Goal: Navigation & Orientation: Find specific page/section

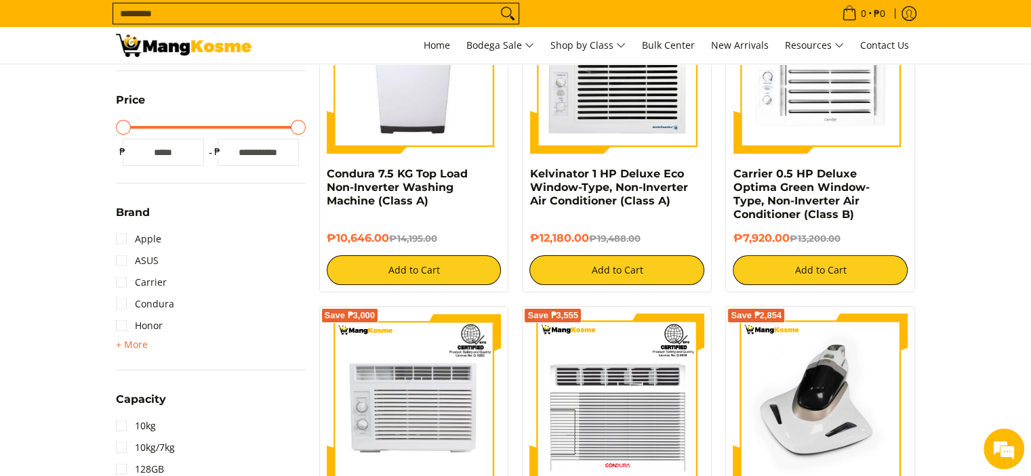
scroll to position [226, 0]
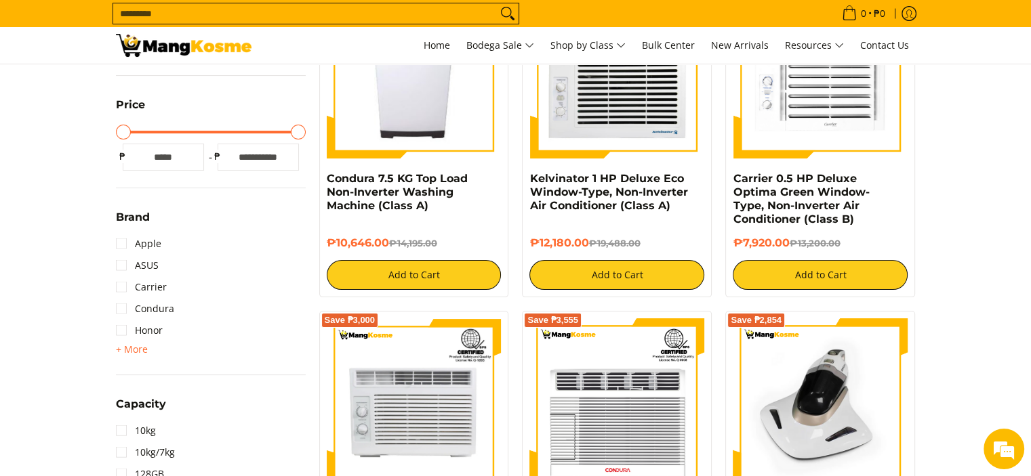
click at [127, 344] on span "+ More" at bounding box center [132, 349] width 32 height 11
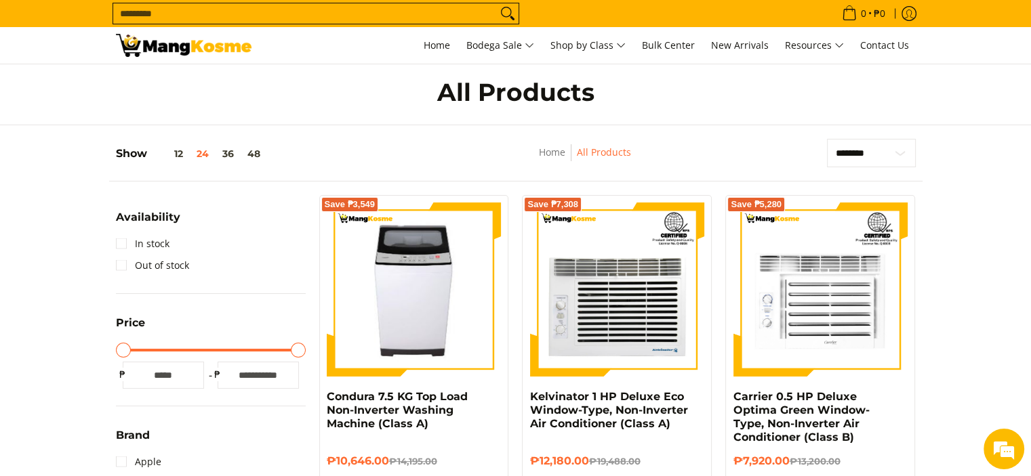
scroll to position [0, 0]
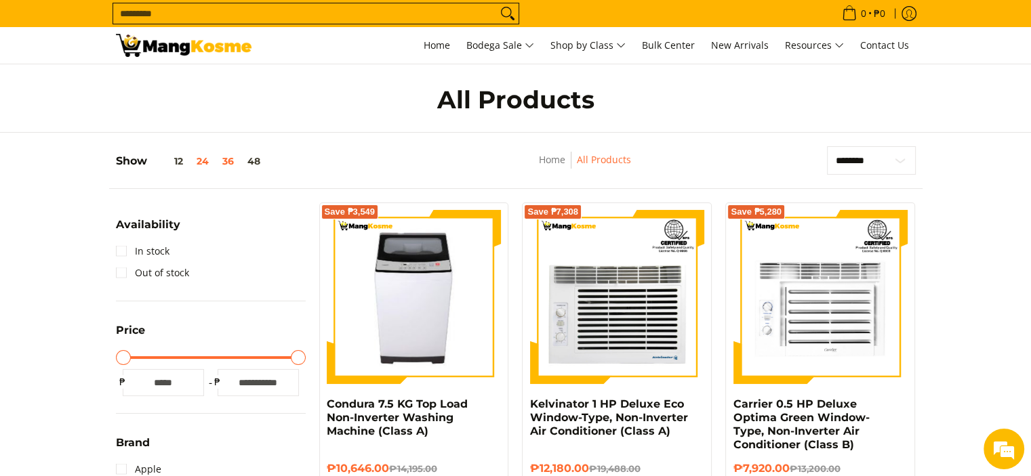
click at [231, 164] on button "36" at bounding box center [227, 161] width 25 height 11
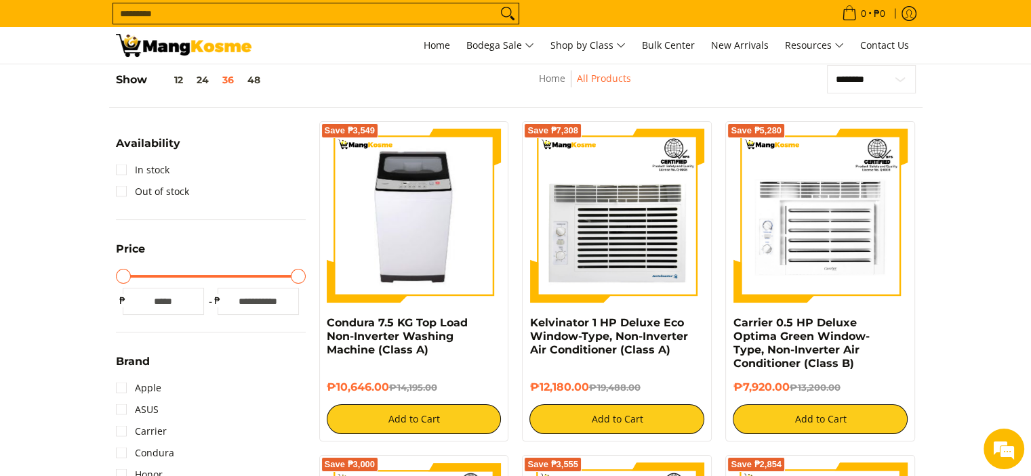
scroll to position [308, 0]
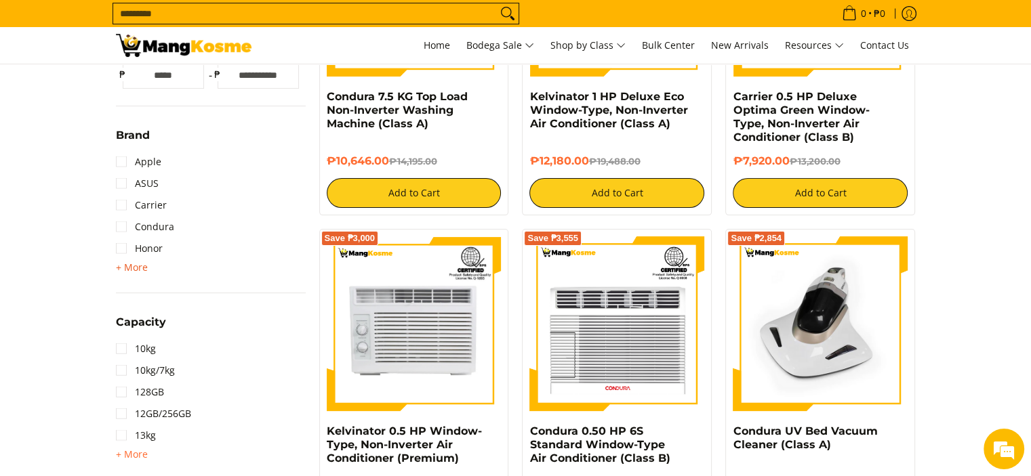
click at [141, 272] on span "+ More" at bounding box center [132, 267] width 32 height 11
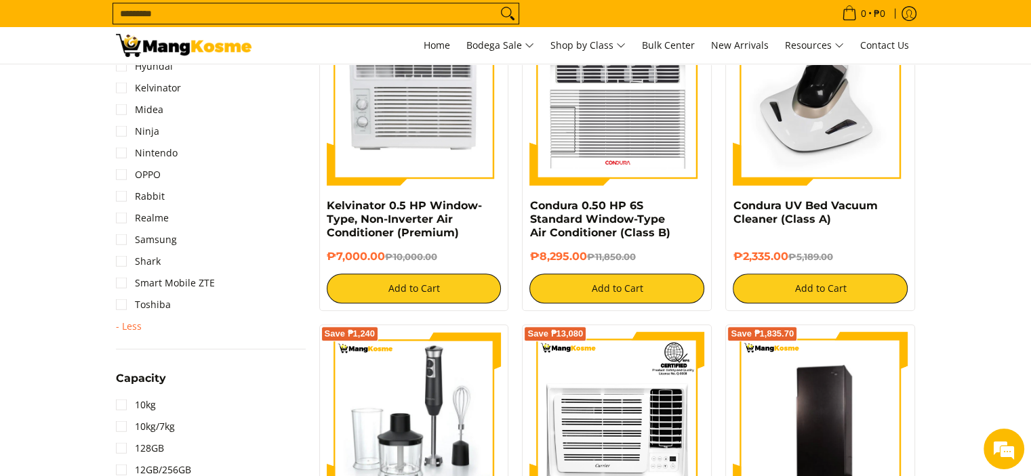
scroll to position [646, 0]
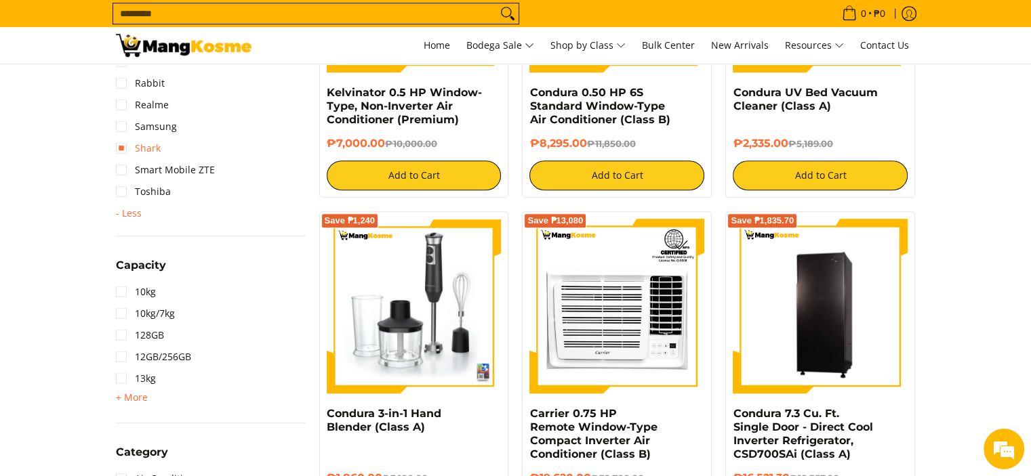
click at [125, 153] on link "Shark" at bounding box center [138, 149] width 45 height 22
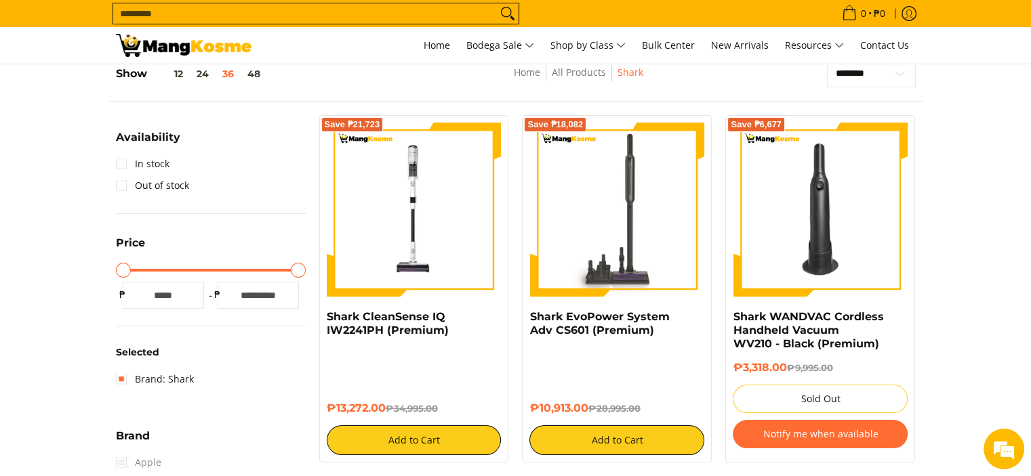
scroll to position [81, 0]
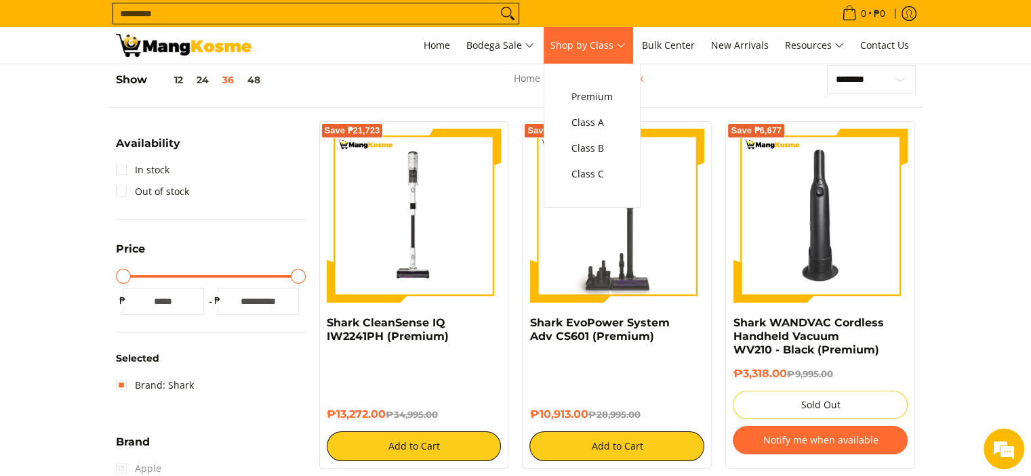
click at [621, 49] on span "Shop by Class" at bounding box center [587, 45] width 75 height 17
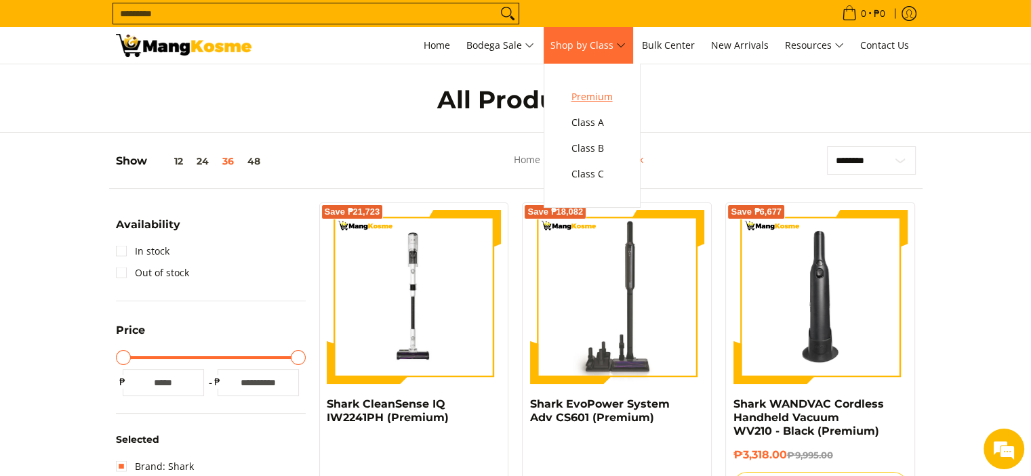
click at [600, 96] on span "Premium" at bounding box center [591, 97] width 41 height 17
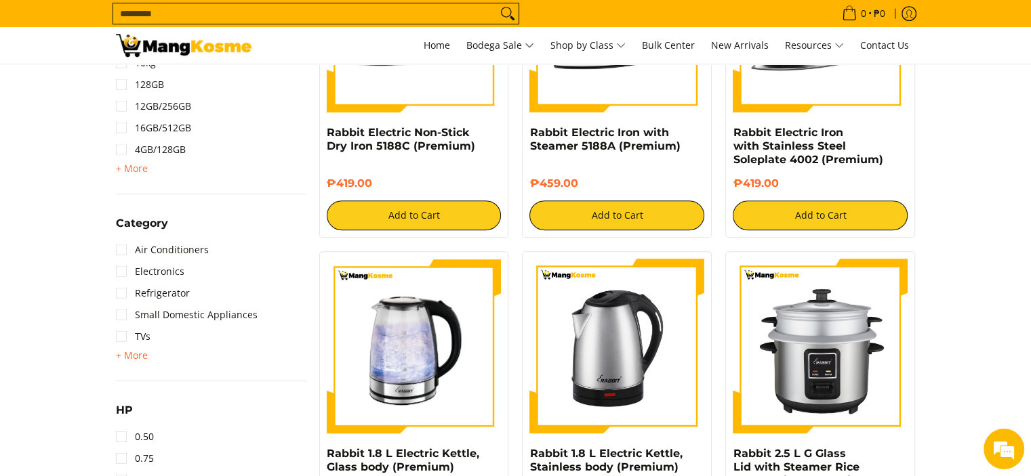
scroll to position [790, 0]
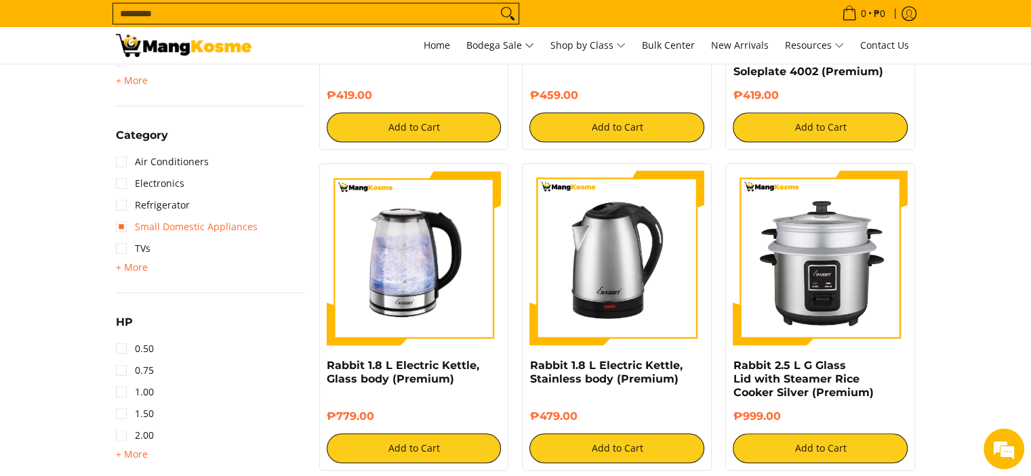
click at [129, 220] on link "Small Domestic Appliances" at bounding box center [187, 227] width 142 height 22
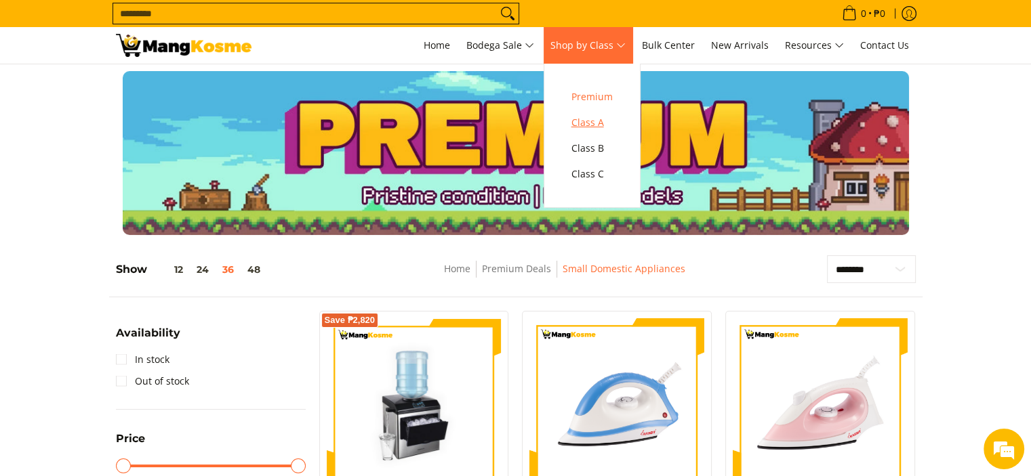
click at [606, 123] on span "Class A" at bounding box center [591, 123] width 41 height 17
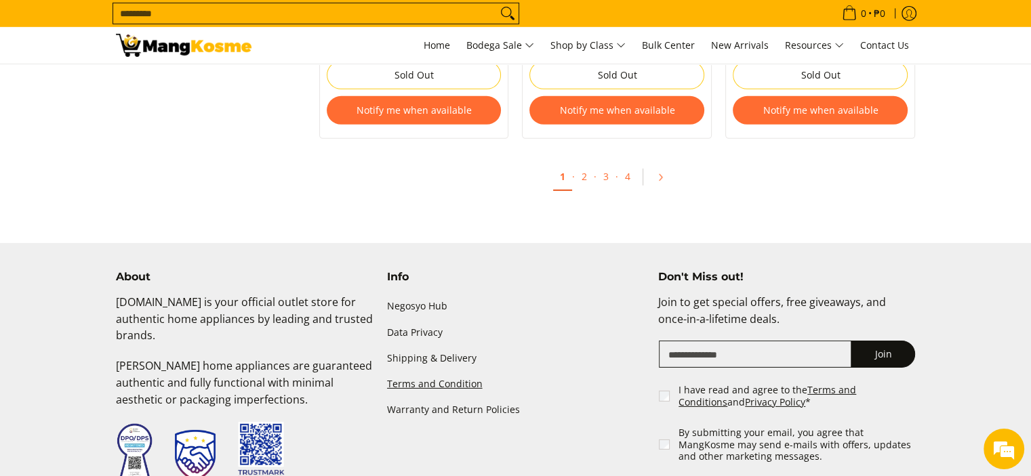
scroll to position [4178, 0]
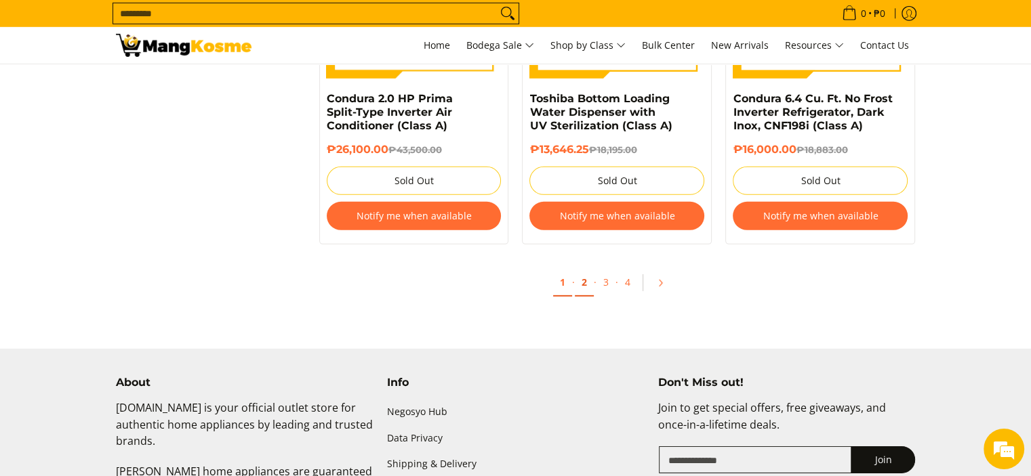
click at [583, 292] on link "2" at bounding box center [584, 283] width 19 height 28
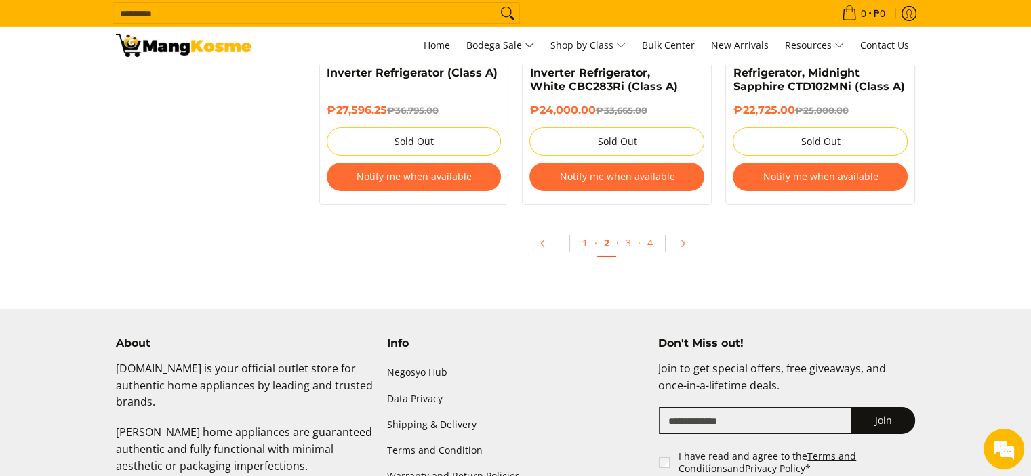
scroll to position [4630, 0]
